Goal: Contribute content: Contribute content

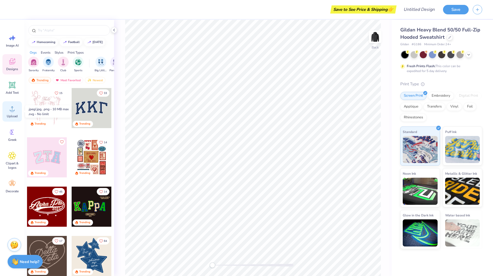
click at [10, 114] on span "Upload" at bounding box center [12, 116] width 11 height 4
click at [375, 34] on img at bounding box center [376, 37] width 22 height 22
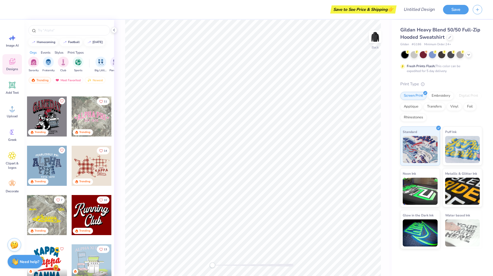
scroll to position [490, 0]
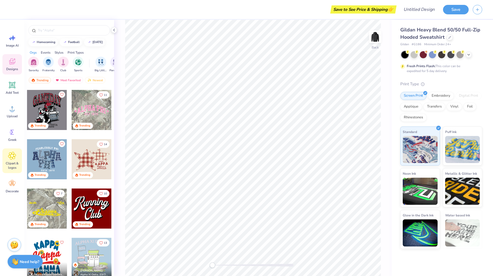
click at [12, 156] on icon at bounding box center [12, 155] width 3 height 3
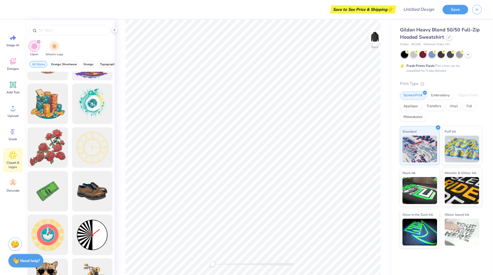
scroll to position [0, 0]
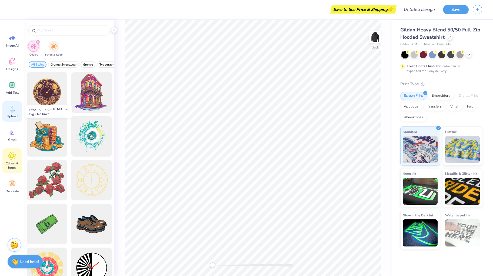
click at [13, 113] on div "Upload" at bounding box center [11, 111] width 19 height 20
click at [13, 108] on icon at bounding box center [12, 108] width 8 height 8
click at [13, 110] on circle at bounding box center [12, 111] width 4 height 4
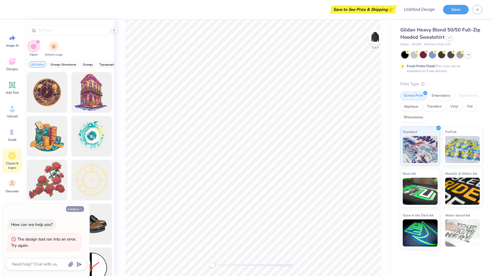
click at [71, 209] on button "Collapse" at bounding box center [75, 209] width 18 height 6
type textarea "x"
